Goal: Check status: Check status

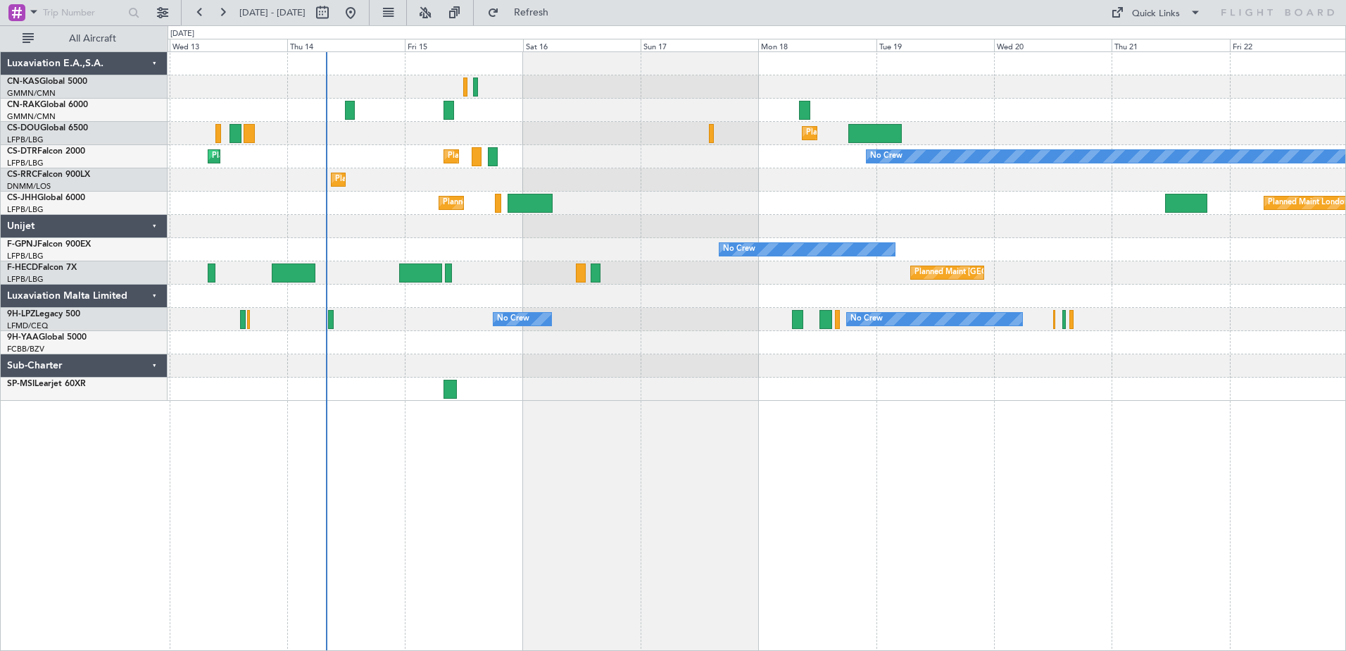
click at [575, 536] on div "Planned Maint [GEOGRAPHIC_DATA] ([GEOGRAPHIC_DATA]) Planned Maint [GEOGRAPHIC_D…" at bounding box center [757, 350] width 1179 height 599
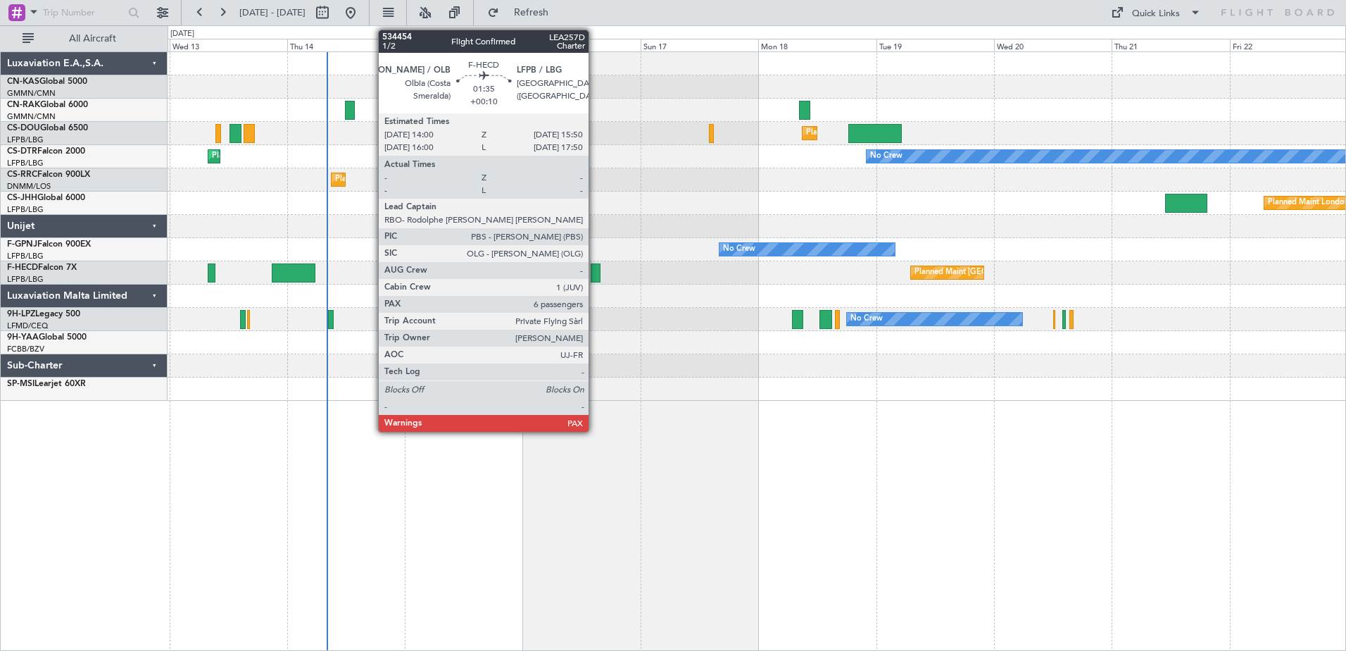
click at [595, 269] on div at bounding box center [595, 272] width 9 height 19
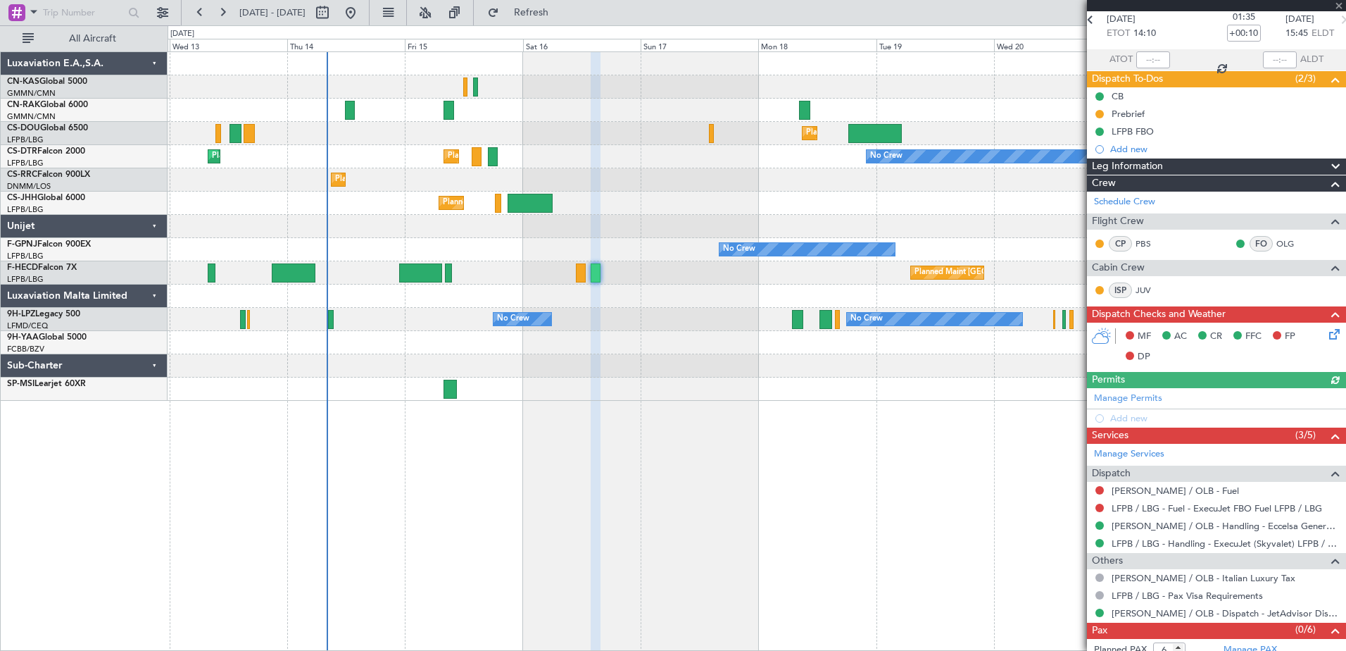
scroll to position [95, 0]
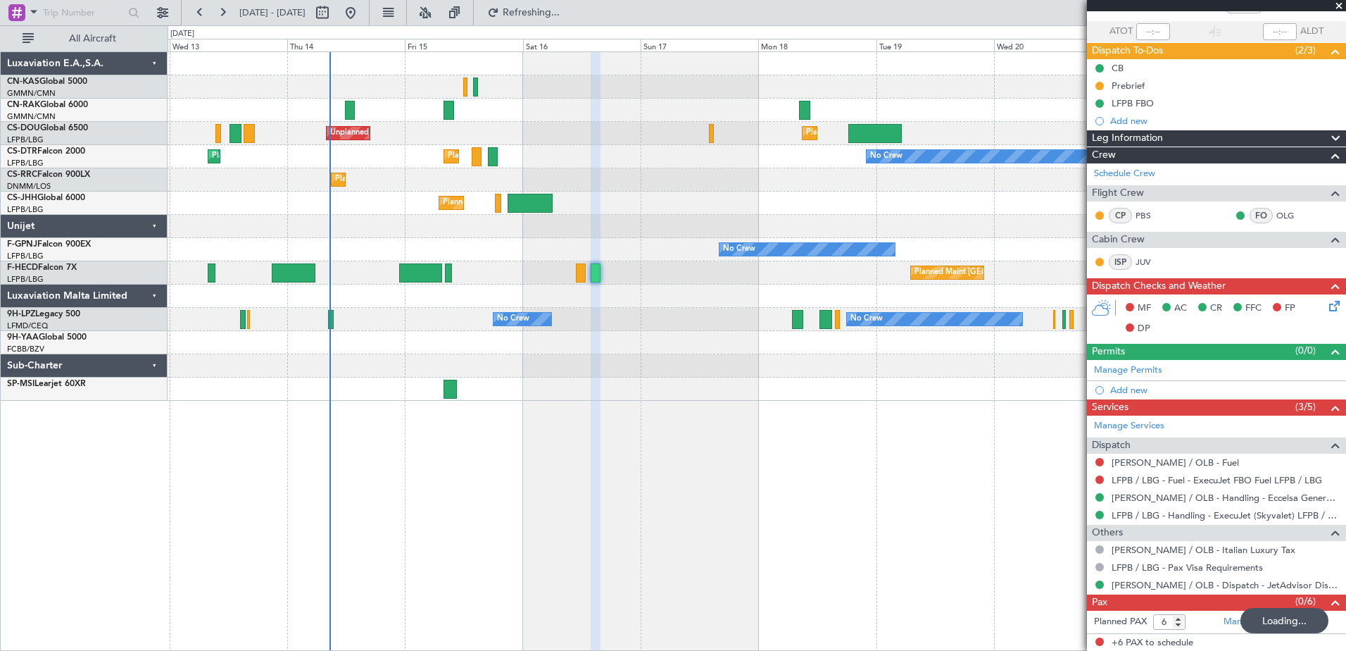
click at [680, 537] on div "Unplanned Maint Paris (Le Bourget) Planned Maint London (Luton) Planned Maint P…" at bounding box center [757, 350] width 1179 height 599
click at [1338, 5] on span at bounding box center [1339, 6] width 14 height 13
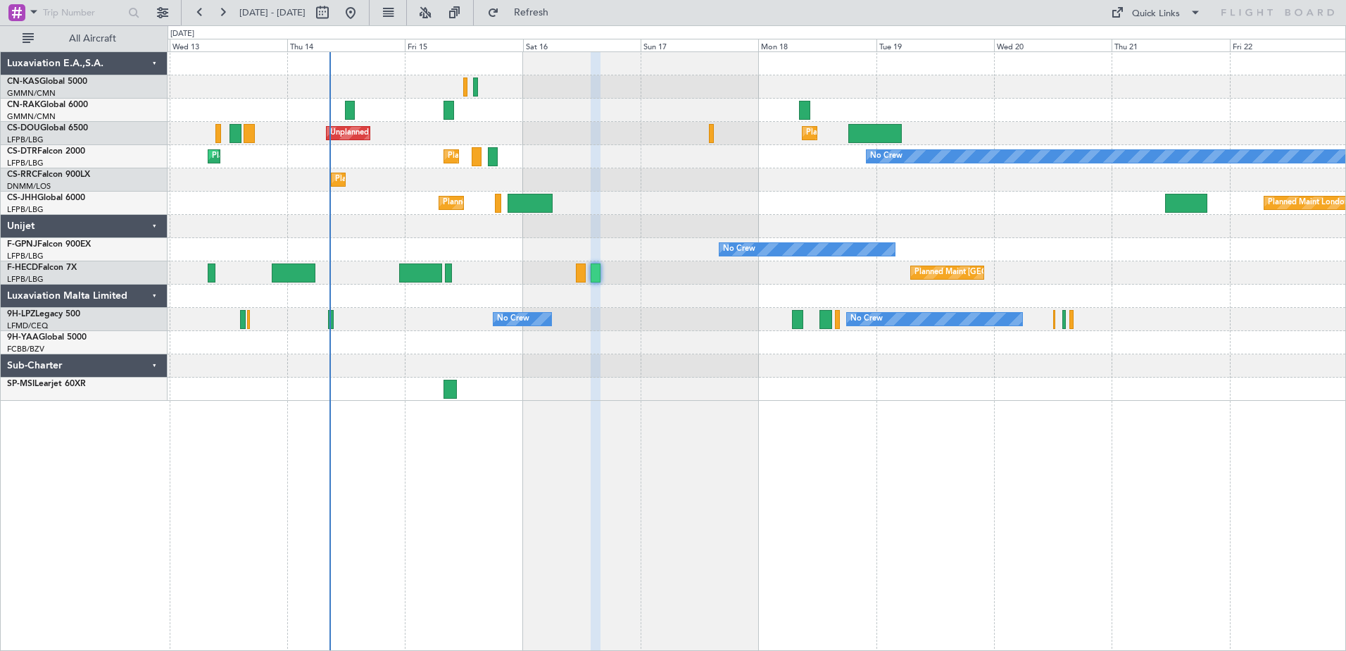
type input "0"
